Goal: Information Seeking & Learning: Understand process/instructions

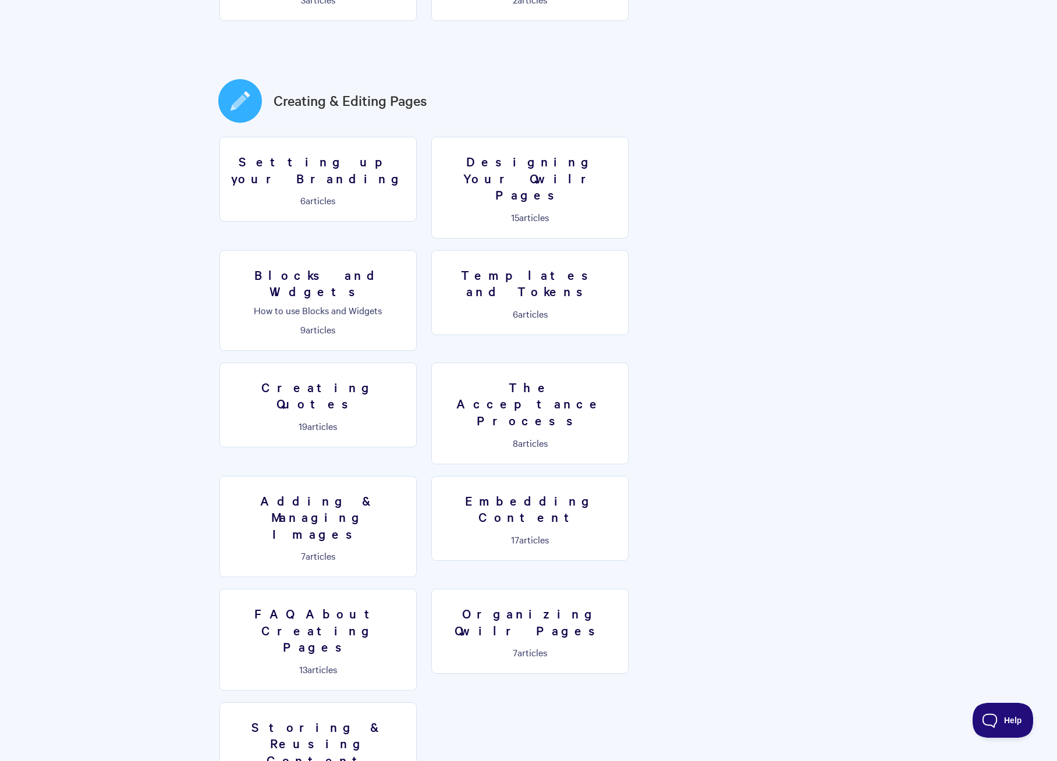
scroll to position [503, 0]
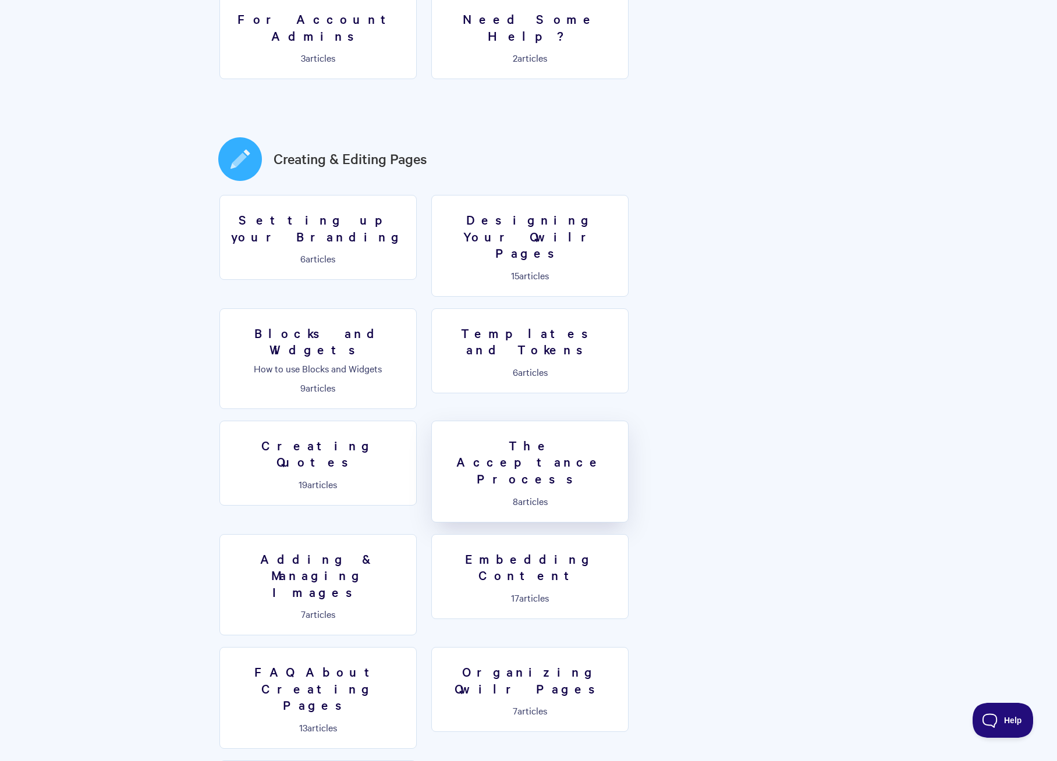
click at [621, 437] on h3 "The Acceptance Process" at bounding box center [530, 462] width 182 height 50
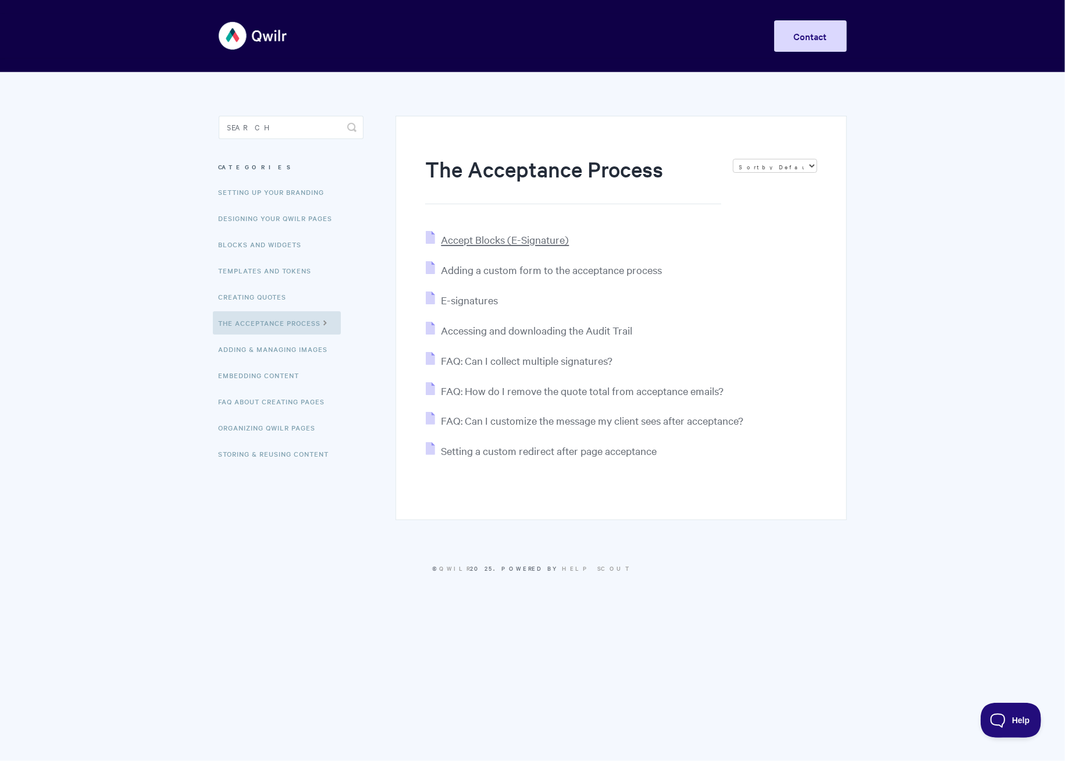
click at [515, 238] on span "Accept Blocks (E-Signature)" at bounding box center [505, 239] width 128 height 13
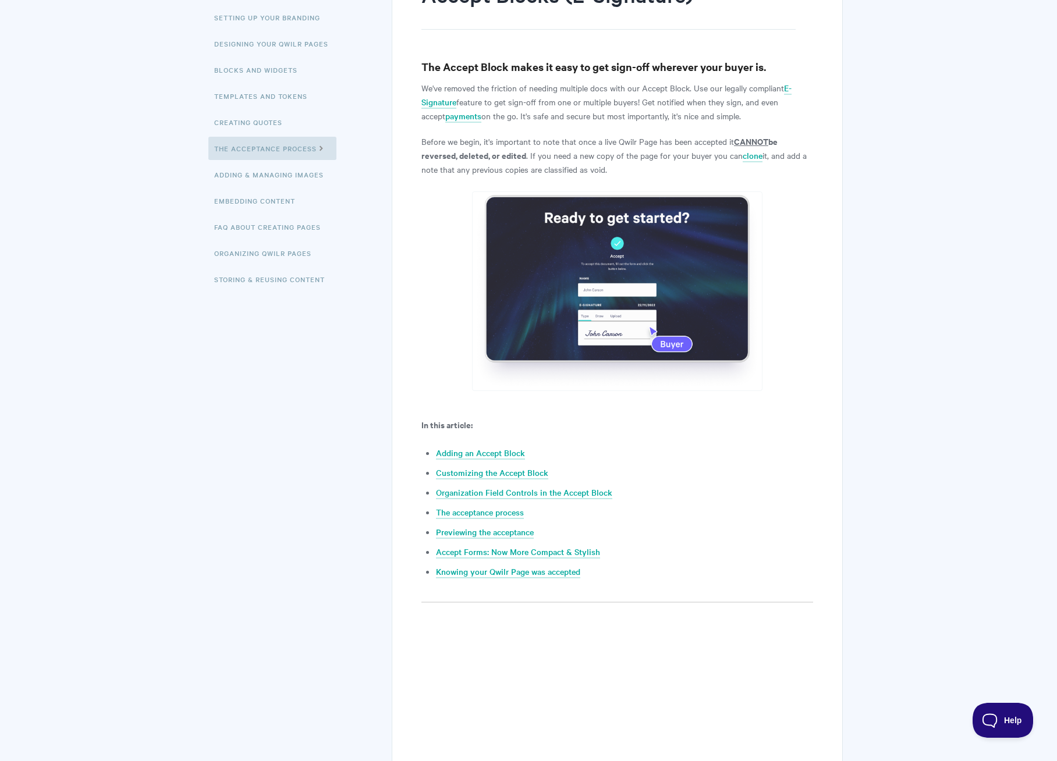
scroll to position [116, 0]
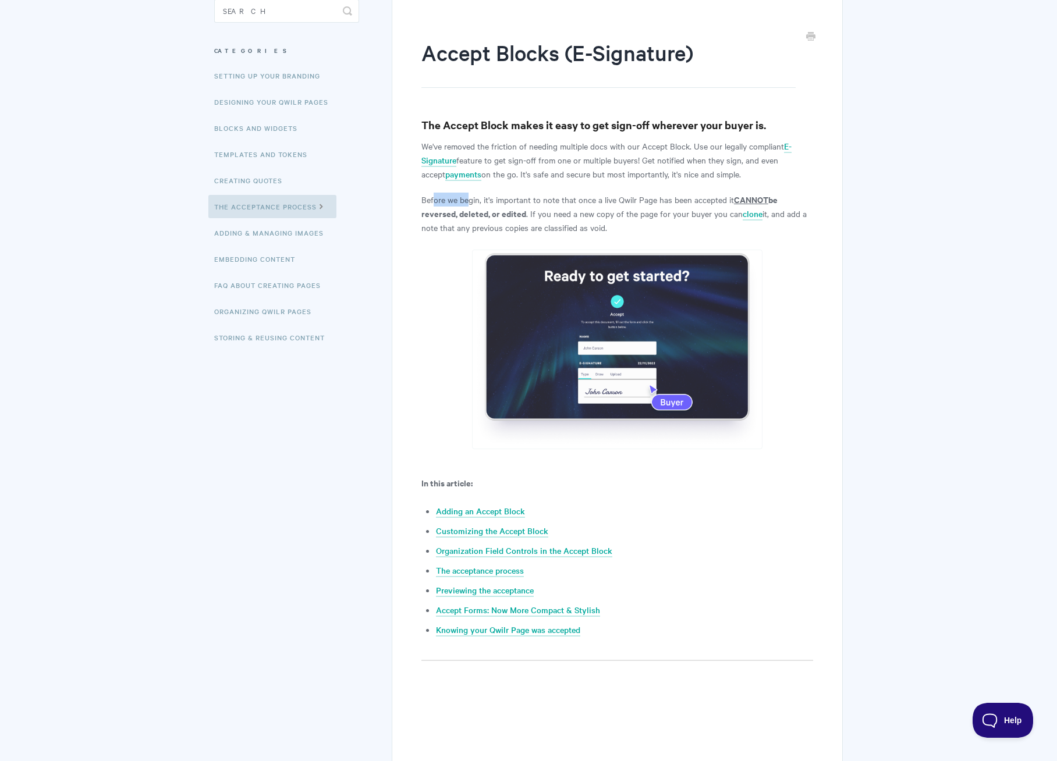
drag, startPoint x: 433, startPoint y: 202, endPoint x: 467, endPoint y: 202, distance: 33.7
click at [467, 202] on p "Before we begin, it's important to note that once a live Qwilr Page has been ac…" at bounding box center [617, 214] width 392 height 42
drag, startPoint x: 467, startPoint y: 202, endPoint x: 638, endPoint y: 202, distance: 171.1
click at [638, 202] on p "Before we begin, it's important to note that once a live Qwilr Page has been ac…" at bounding box center [617, 214] width 392 height 42
click at [476, 196] on p "Before we begin, it's important to note that once a live Qwilr Page has been ac…" at bounding box center [617, 214] width 392 height 42
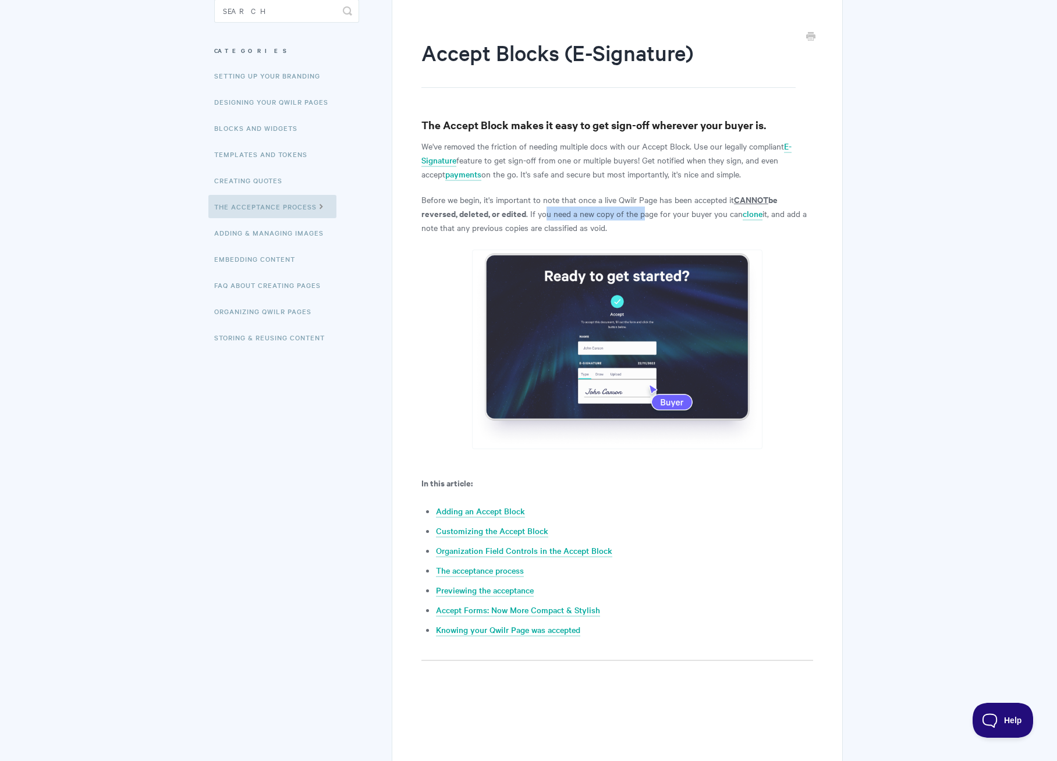
drag, startPoint x: 540, startPoint y: 212, endPoint x: 639, endPoint y: 212, distance: 98.9
click at [639, 212] on p "Before we begin, it's important to note that once a live Qwilr Page has been ac…" at bounding box center [617, 214] width 392 height 42
click at [504, 225] on p "Before we begin, it's important to note that once a live Qwilr Page has been ac…" at bounding box center [617, 214] width 392 height 42
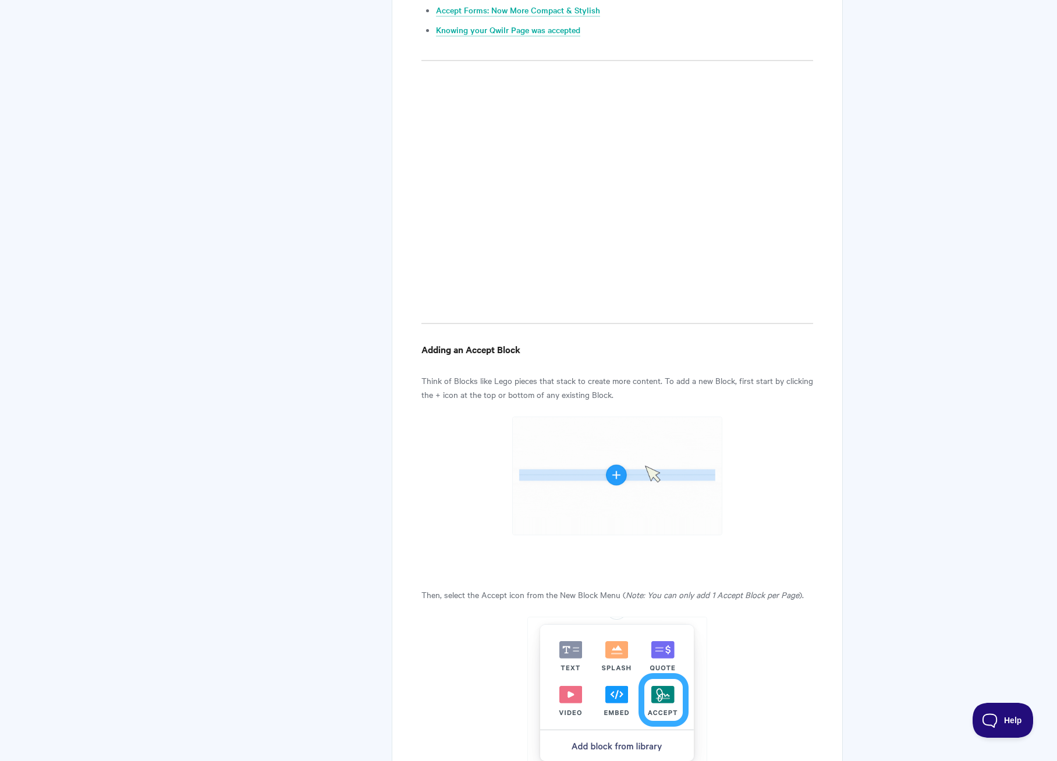
scroll to position [698, 0]
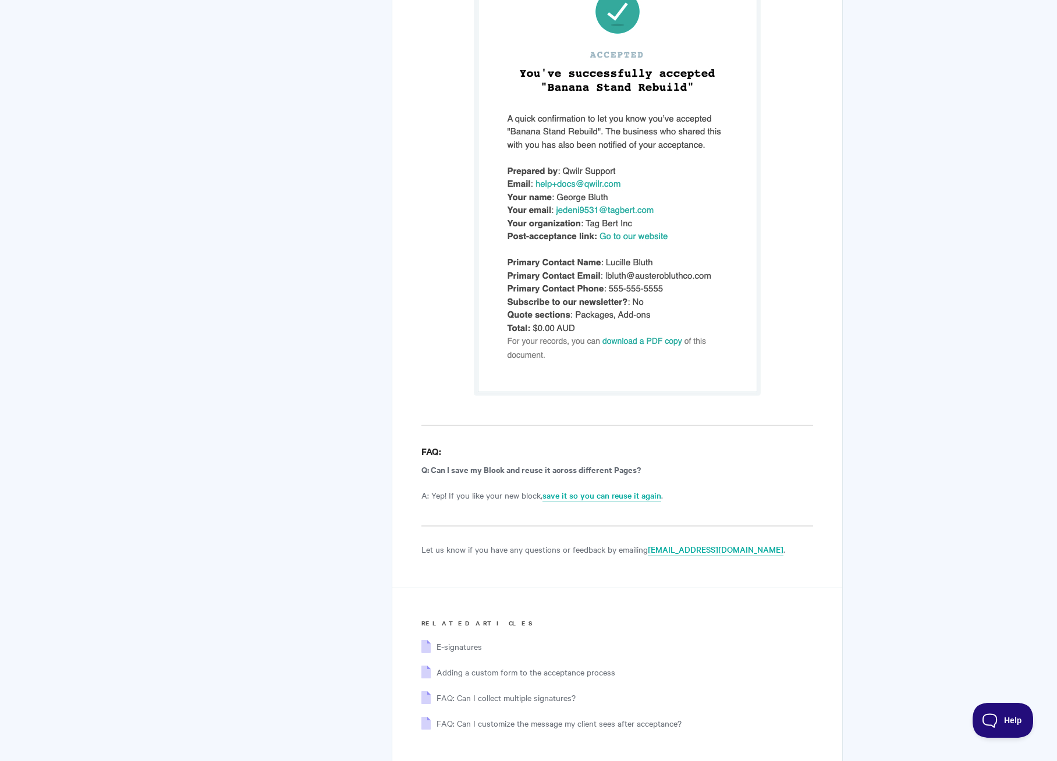
scroll to position [7442, 0]
